Goal: Task Accomplishment & Management: Use online tool/utility

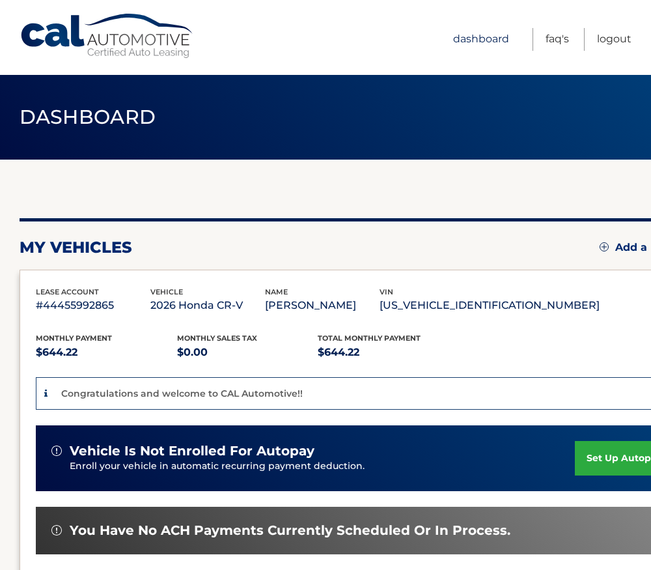
click at [493, 44] on link "Dashboard" at bounding box center [481, 39] width 56 height 23
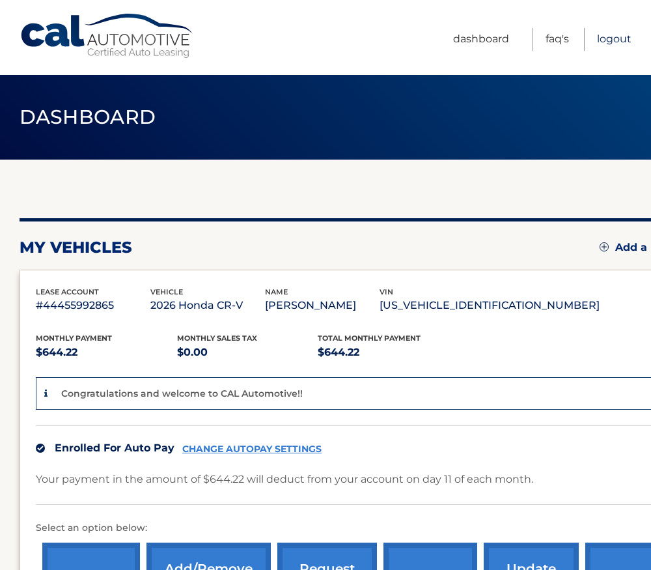
click at [621, 37] on link "Logout" at bounding box center [614, 39] width 35 height 23
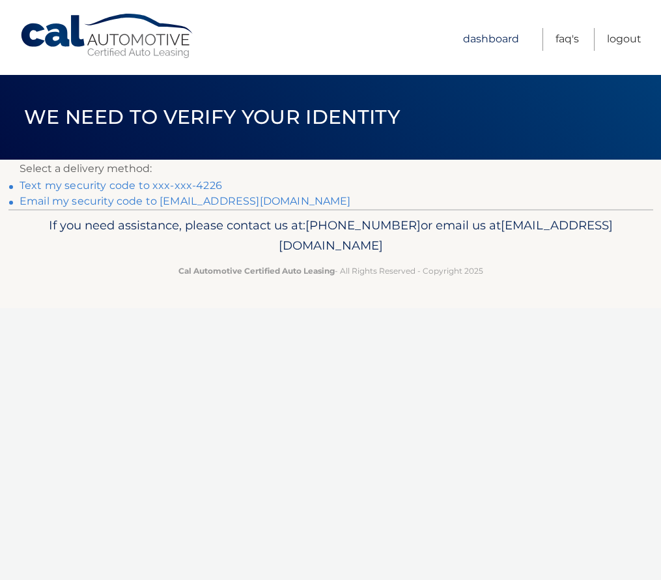
click at [506, 37] on link "Dashboard" at bounding box center [491, 39] width 56 height 23
click at [498, 38] on link "Dashboard" at bounding box center [491, 39] width 56 height 23
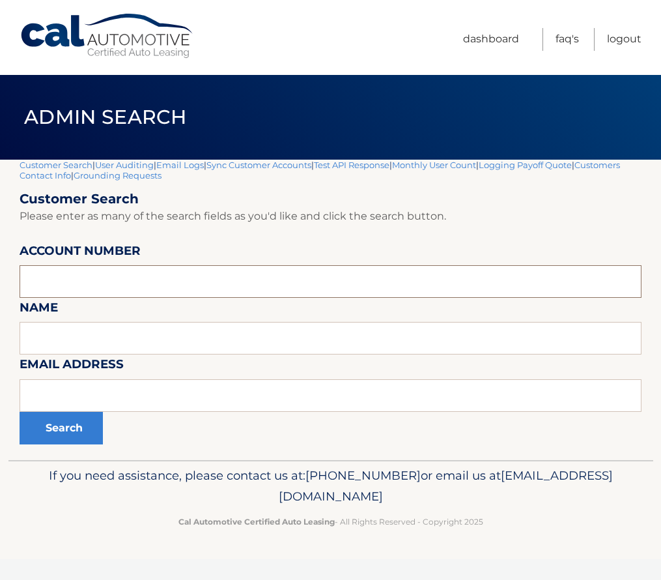
click at [105, 280] on input "text" at bounding box center [331, 281] width 622 height 33
paste input "44455981227"
type input "44455981227"
click at [64, 422] on button "Search" at bounding box center [61, 428] width 83 height 33
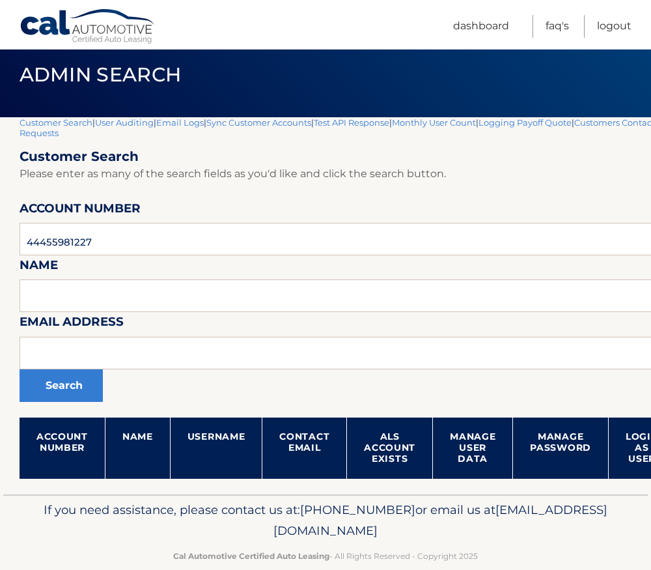
scroll to position [65, 0]
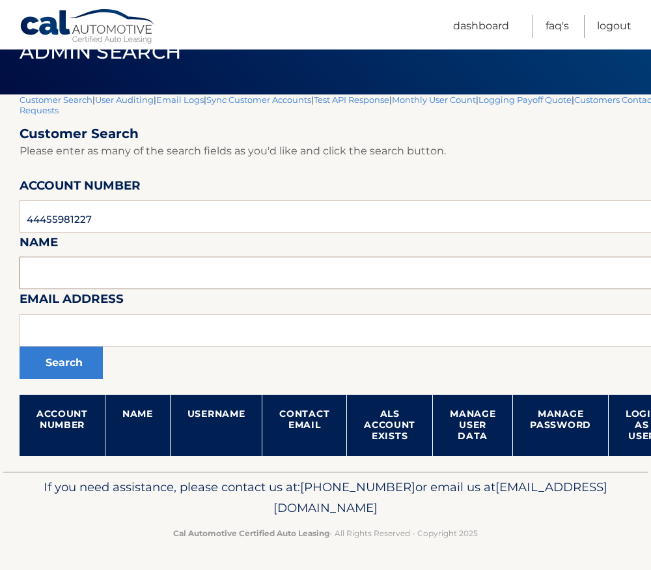
click at [113, 279] on input "text" at bounding box center [385, 273] width 730 height 33
click at [113, 277] on input "text" at bounding box center [385, 273] width 730 height 33
click at [98, 244] on form "Customer Search Please enter as many of the search fields as you'd like and cli…" at bounding box center [385, 291] width 730 height 330
click at [89, 268] on input "text" at bounding box center [385, 273] width 730 height 33
click at [55, 363] on button "Search" at bounding box center [61, 362] width 83 height 33
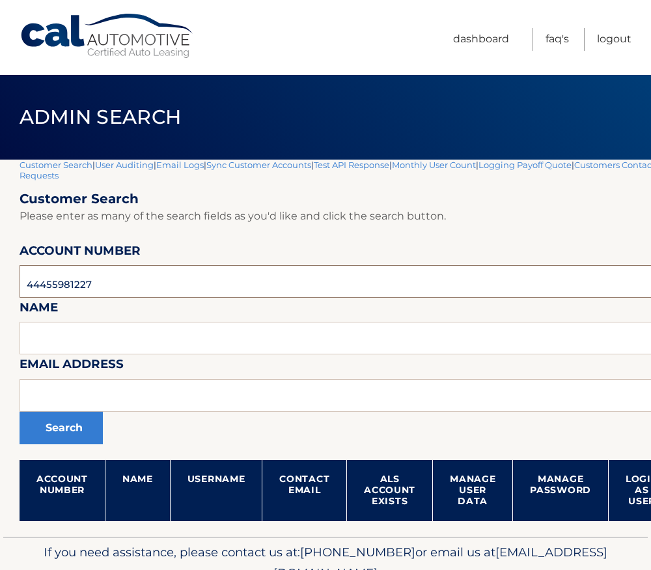
click at [106, 281] on input "44455981227" at bounding box center [385, 281] width 730 height 33
click at [41, 437] on button "Search" at bounding box center [61, 428] width 83 height 33
click at [70, 434] on button "Search" at bounding box center [61, 428] width 83 height 33
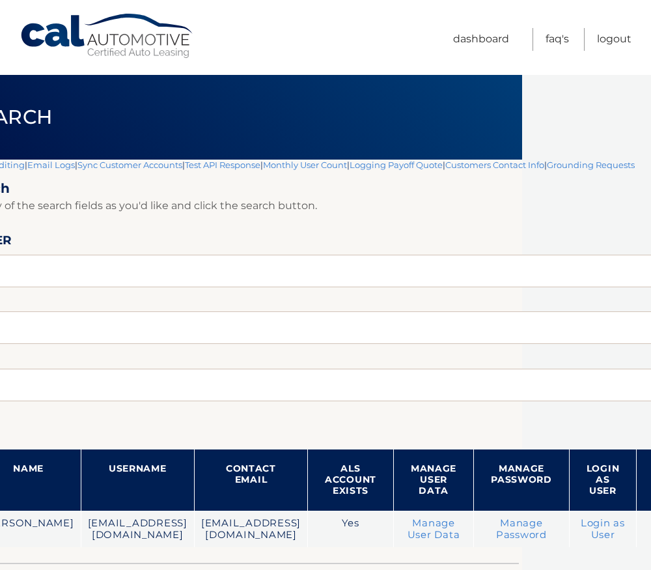
scroll to position [0, 154]
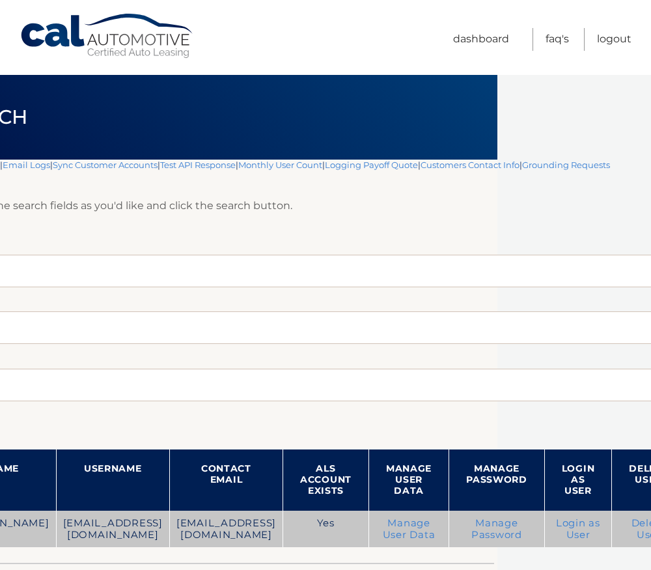
click at [556, 526] on link "Login as User" at bounding box center [578, 528] width 44 height 23
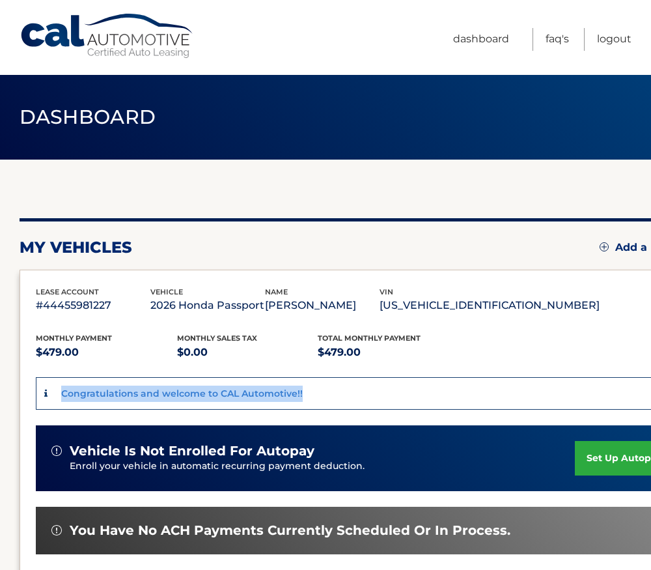
drag, startPoint x: 300, startPoint y: 395, endPoint x: 51, endPoint y: 382, distance: 248.5
click at [51, 382] on div "Congratulations and welcome to CAL Automotive!!" at bounding box center [363, 393] width 654 height 33
click at [483, 44] on link "Dashboard" at bounding box center [481, 39] width 56 height 23
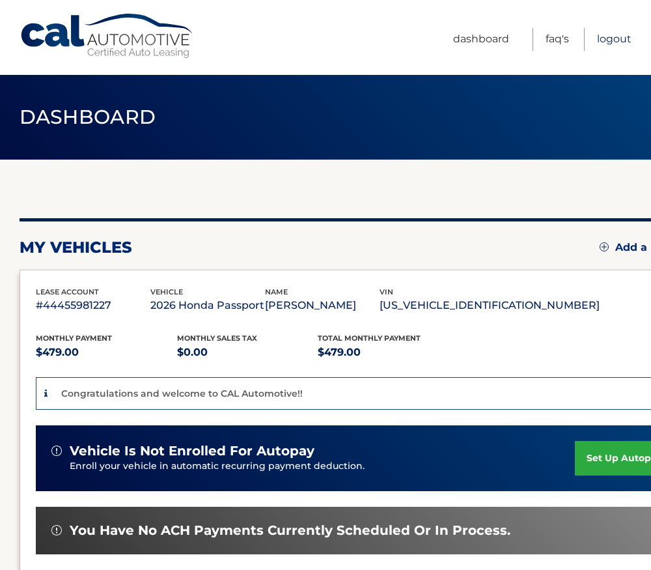
click at [612, 30] on link "Logout" at bounding box center [614, 39] width 35 height 23
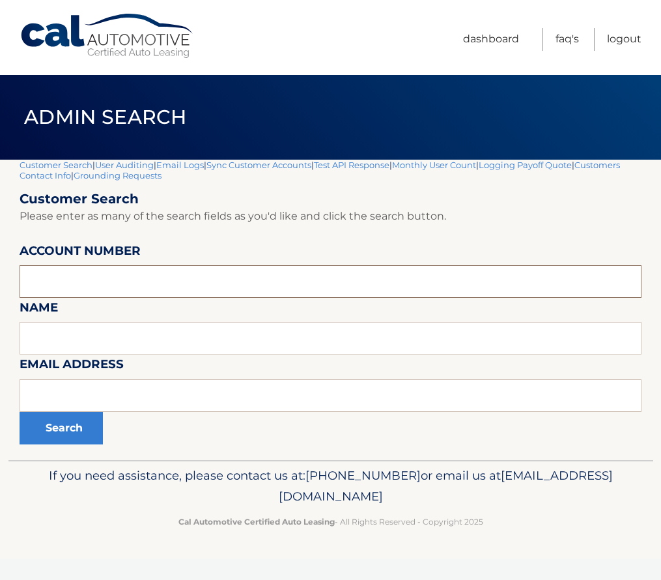
drag, startPoint x: 200, startPoint y: 271, endPoint x: 193, endPoint y: 277, distance: 9.3
click at [197, 274] on input "text" at bounding box center [331, 281] width 622 height 33
paste input "917-691-6079"
type input "917-691-6079"
click at [90, 447] on div "Customer Search | User Auditing | Email Logs | Sync Customer Accounts | Test AP…" at bounding box center [331, 310] width 622 height 300
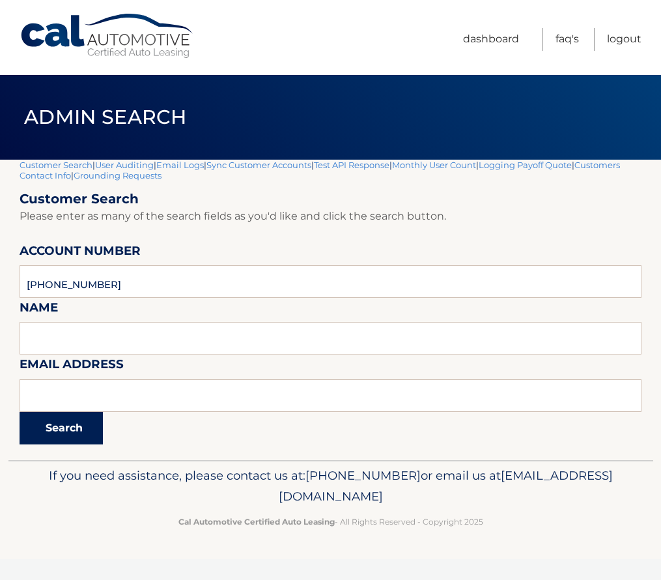
click at [84, 437] on button "Search" at bounding box center [61, 428] width 83 height 33
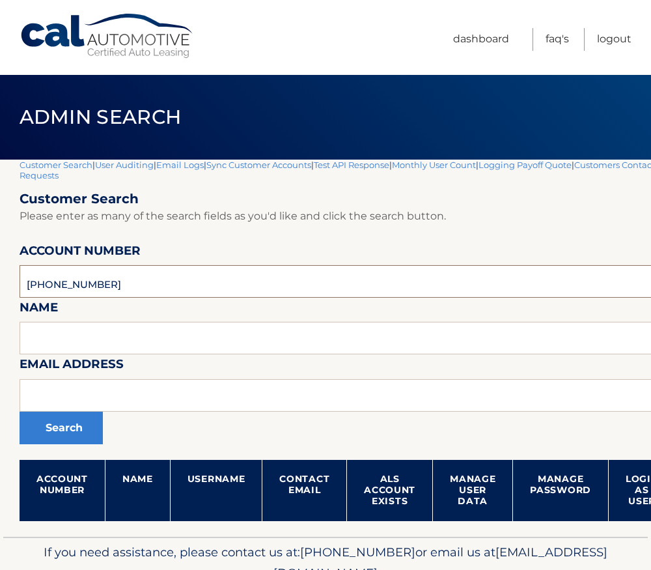
click at [71, 285] on input "[PHONE_NUMBER]" at bounding box center [385, 281] width 730 height 33
click at [70, 283] on input "[PHONE_NUMBER]" at bounding box center [385, 281] width 730 height 33
click at [70, 283] on input "917-691-6079" at bounding box center [385, 281] width 730 height 33
drag, startPoint x: 91, startPoint y: 281, endPoint x: -40, endPoint y: 269, distance: 131.4
click at [0, 269] on html "Cal Automotive Menu Dashboard FAQ's Logout" at bounding box center [325, 285] width 651 height 570
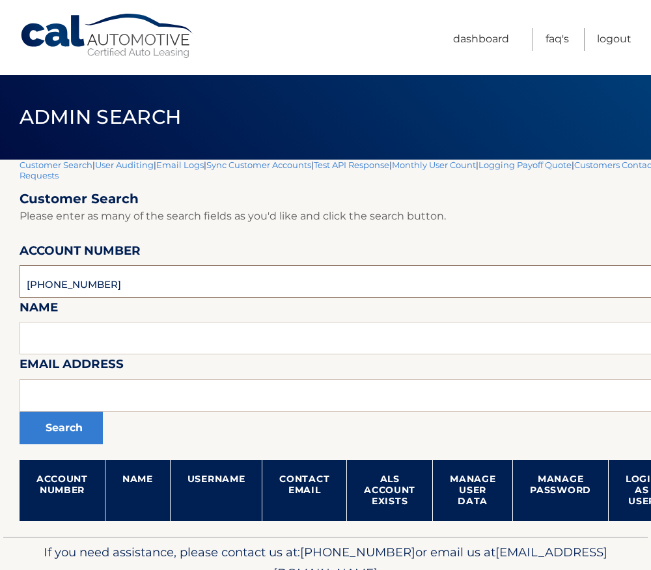
paste input "44455973813"
type input "44455973813"
click at [20, 412] on button "Search" at bounding box center [61, 428] width 83 height 33
click at [56, 419] on button "Search" at bounding box center [61, 428] width 83 height 33
click at [52, 287] on input "44455973813" at bounding box center [385, 281] width 730 height 33
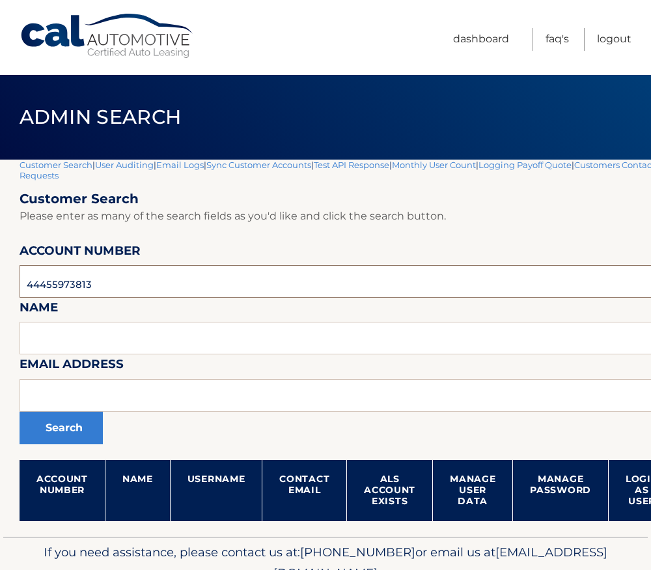
click at [52, 287] on input "44455973813" at bounding box center [385, 281] width 730 height 33
paste input "82701"
type input "44455982701"
click at [54, 429] on button "Search" at bounding box center [61, 428] width 83 height 33
